Goal: Task Accomplishment & Management: Manage account settings

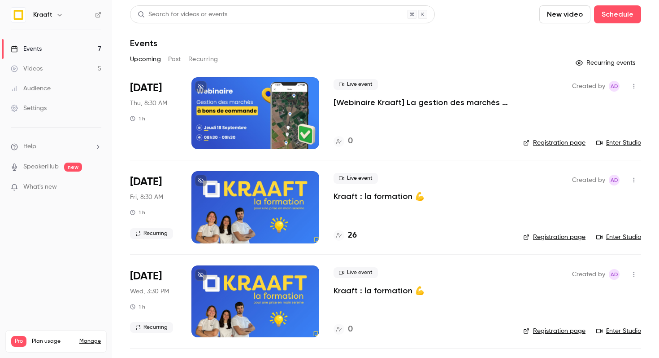
click at [390, 104] on p "[Webinaire Kraaft] La gestion des marchés à bon de commande et des petites inte…" at bounding box center [421, 102] width 175 height 11
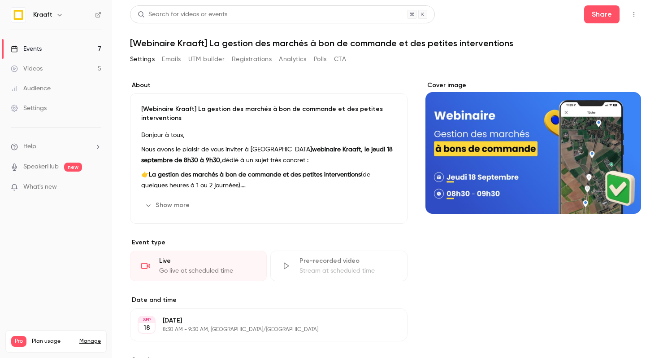
click at [249, 57] on button "Registrations" at bounding box center [252, 59] width 40 height 14
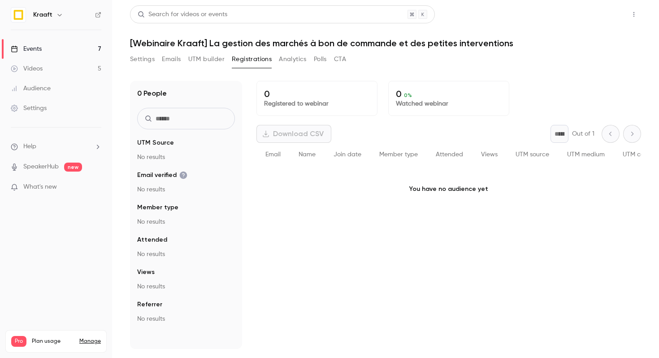
click at [602, 18] on button "Share" at bounding box center [602, 14] width 35 height 18
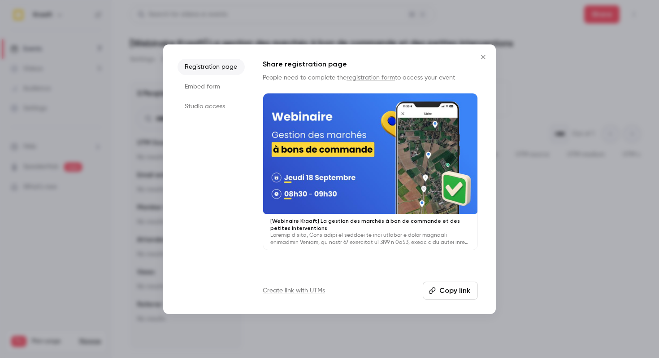
click at [375, 78] on link "registration form" at bounding box center [371, 77] width 48 height 6
click at [212, 85] on li "Embed form" at bounding box center [211, 87] width 67 height 16
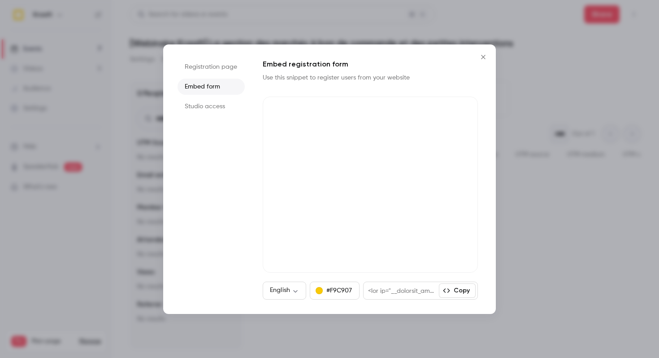
click at [196, 68] on li "Registration page" at bounding box center [211, 67] width 67 height 16
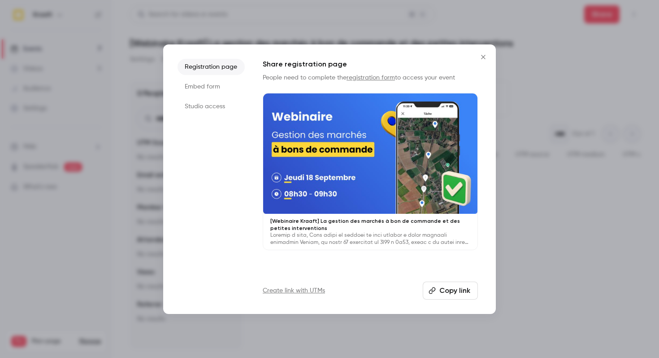
click at [484, 55] on icon "Close" at bounding box center [483, 56] width 11 height 7
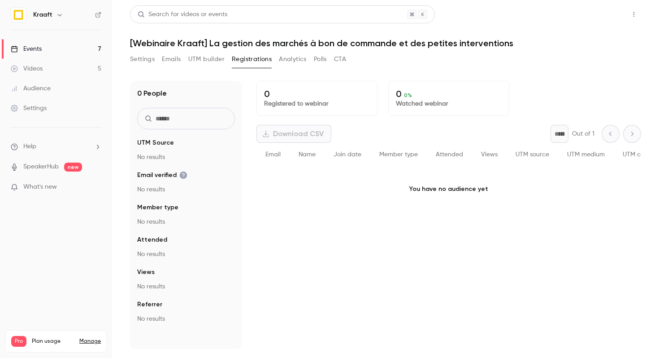
click at [604, 19] on button "Share" at bounding box center [602, 14] width 35 height 18
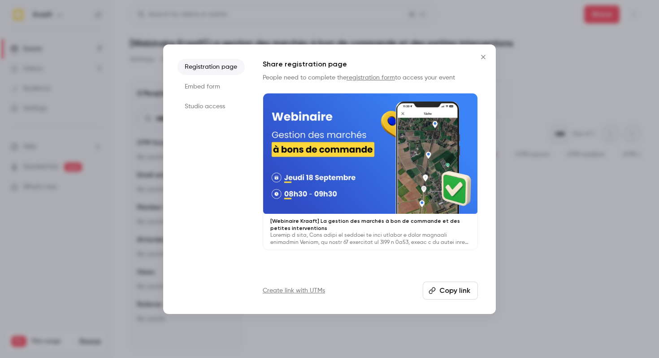
click at [437, 293] on button "Copy link" at bounding box center [450, 290] width 55 height 18
